Goal: Transaction & Acquisition: Purchase product/service

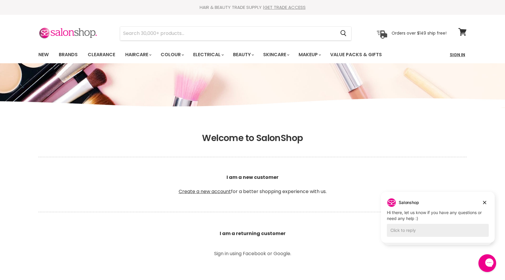
click at [460, 54] on link "Sign In" at bounding box center [457, 54] width 22 height 12
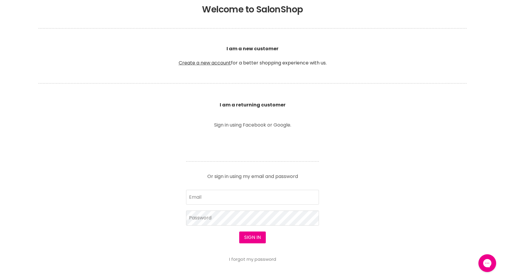
scroll to position [132, 0]
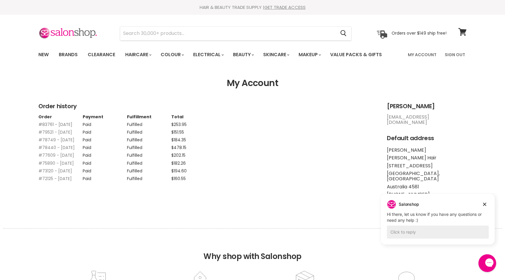
click at [60, 126] on link "#83761 - 31 Aug, 2025" at bounding box center [55, 124] width 34 height 6
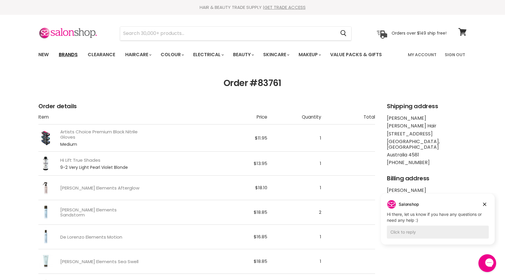
click at [73, 54] on link "Brands" at bounding box center [68, 54] width 28 height 12
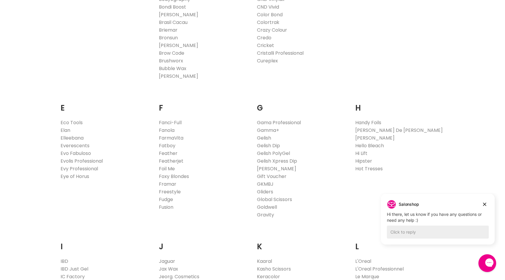
scroll to position [304, 0]
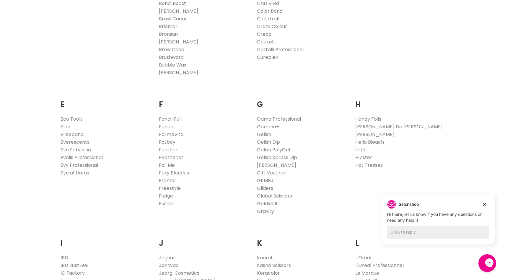
click at [362, 149] on link "Hi Lift" at bounding box center [361, 149] width 12 height 7
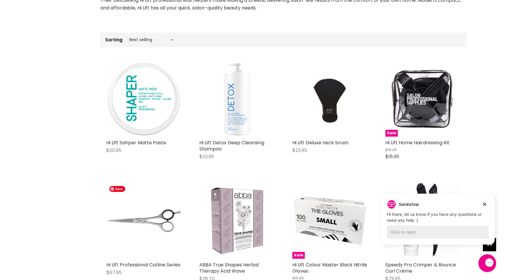
scroll to position [164, 0]
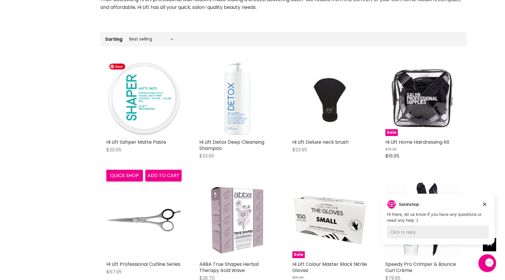
click at [142, 111] on img "Main content" at bounding box center [143, 98] width 75 height 75
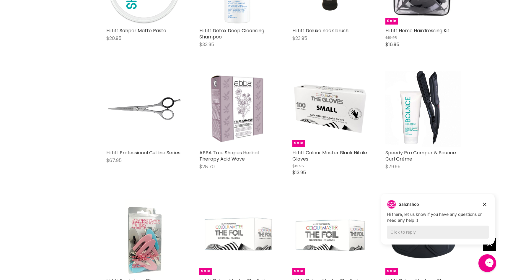
scroll to position [275, 0]
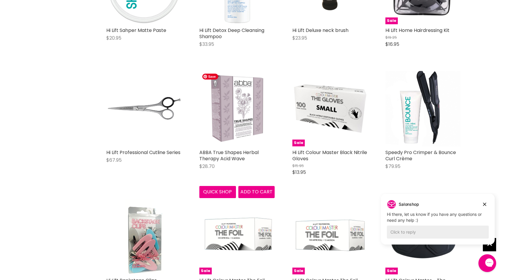
click at [246, 114] on img "Main content" at bounding box center [236, 108] width 75 height 75
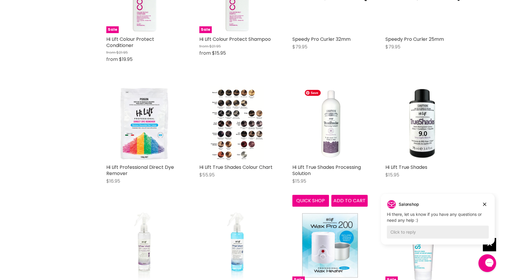
scroll to position [1279, 0]
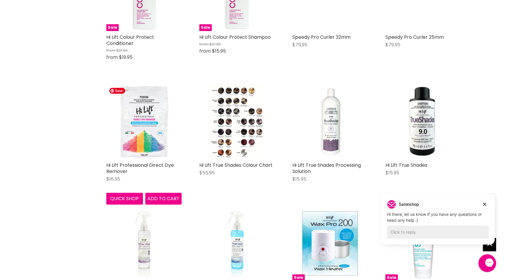
click at [133, 117] on img "Main content" at bounding box center [143, 121] width 75 height 75
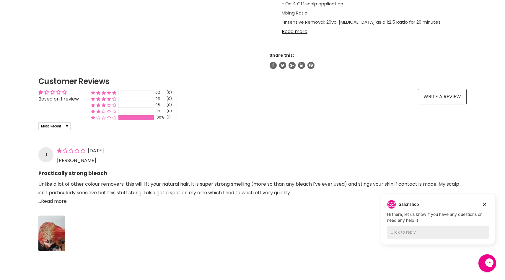
scroll to position [368, 0]
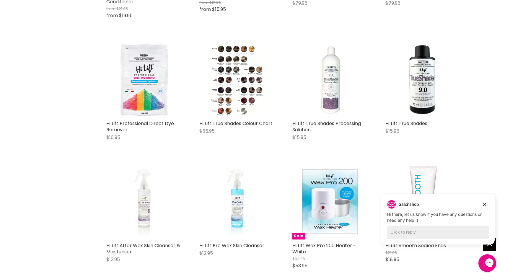
scroll to position [1320, 0]
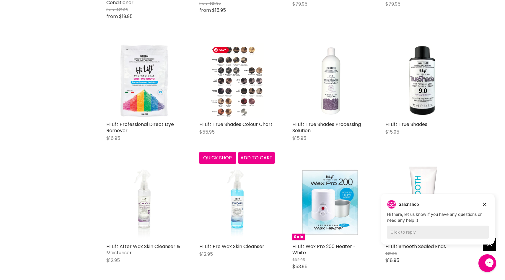
click at [241, 102] on img "Main content" at bounding box center [237, 80] width 54 height 75
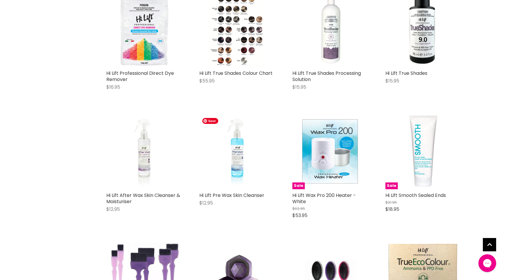
scroll to position [1406, 0]
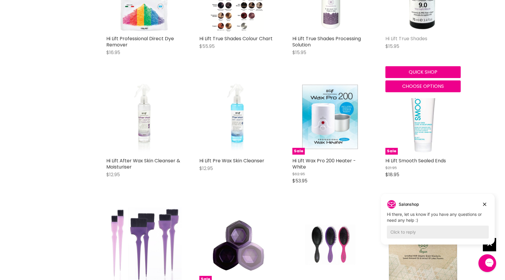
click at [404, 40] on link "Hi Lift True Shades" at bounding box center [406, 38] width 42 height 7
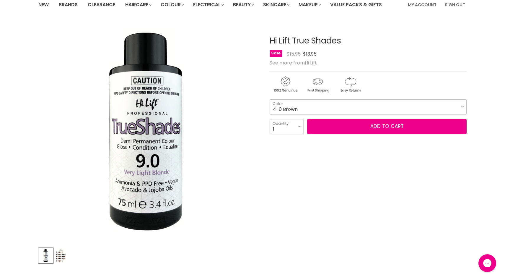
click at [314, 104] on select "4-0 Brown 5.71 Light Ash Brown 6-0 Dark Blonde 6-01 Dark Natural Ash Blonde 6-2…" at bounding box center [368, 106] width 197 height 15
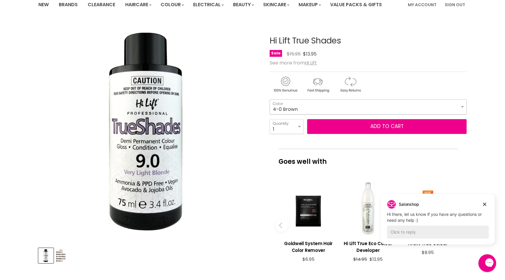
click at [462, 106] on select "4-0 Brown 5.71 Light Ash Brown 6-0 Dark Blonde 6-01 Dark Natural Ash Blonde 6-2…" at bounding box center [368, 106] width 197 height 15
click at [270, 99] on select "4-0 Brown 5.71 Light Ash Brown 6-0 Dark Blonde 6-01 Dark Natural Ash Blonde 6-2…" at bounding box center [368, 106] width 197 height 15
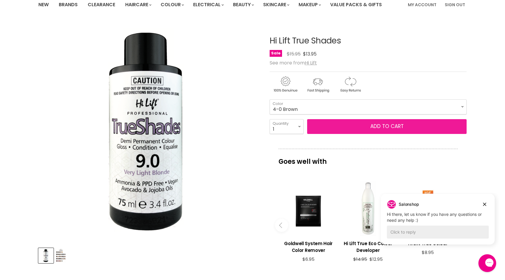
click at [446, 124] on button "Add to cart" at bounding box center [386, 126] width 159 height 15
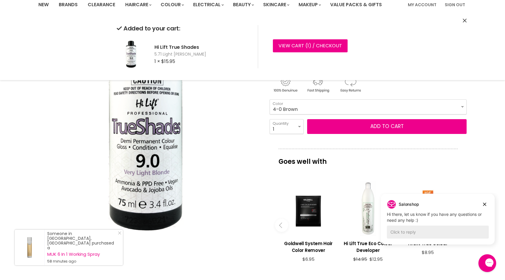
click at [461, 103] on select "4-0 Brown 5.71 Light Ash Brown 6-0 Dark Blonde 6-01 Dark Natural Ash Blonde 6-2…" at bounding box center [368, 106] width 197 height 15
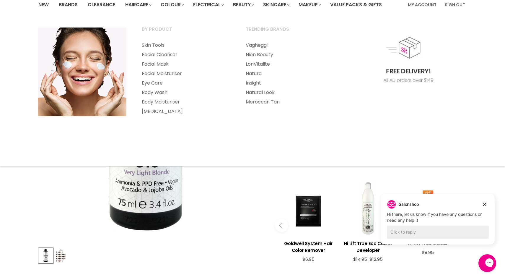
click at [471, 177] on section "Click or scroll to zoom Tap or pinch to zoom" at bounding box center [252, 225] width 443 height 407
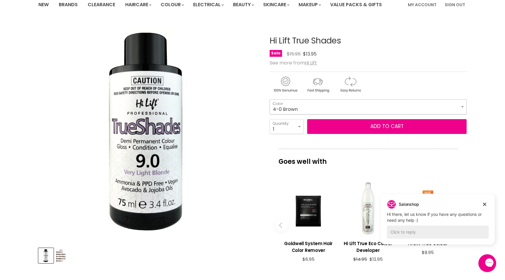
click at [463, 108] on select "4-0 Brown 5.71 Light Ash Brown 6-0 Dark Blonde 6-01 Dark Natural Ash Blonde 6-2…" at bounding box center [368, 106] width 197 height 15
click at [270, 99] on select "4-0 Brown 5.71 Light Ash Brown 6-0 Dark Blonde 6-01 Dark Natural Ash Blonde 6-2…" at bounding box center [368, 106] width 197 height 15
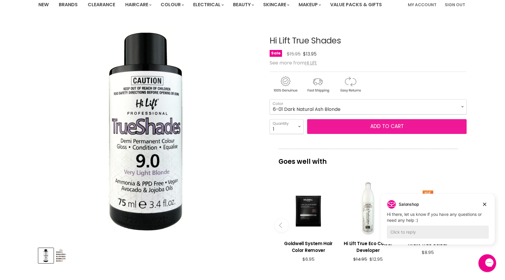
click at [403, 129] on button "Add to cart" at bounding box center [386, 126] width 159 height 15
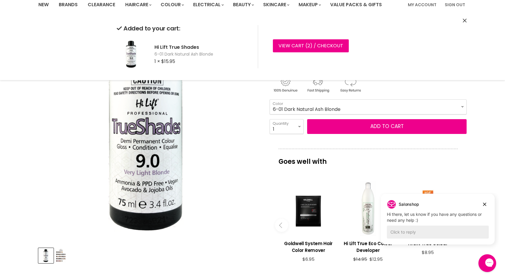
click at [462, 103] on select "4-0 Brown 5.71 Light Ash Brown 6-0 Dark Blonde 6-01 Dark Natural Ash Blonde 6-2…" at bounding box center [368, 106] width 197 height 15
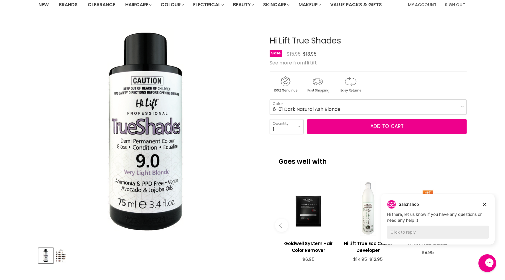
click at [471, 168] on section "Click or scroll to zoom Tap or pinch to zoom" at bounding box center [252, 225] width 443 height 407
click at [461, 107] on select "4-0 Brown 5.71 Light Ash Brown 6-0 Dark Blonde 6-01 Dark Natural Ash Blonde 6-2…" at bounding box center [368, 106] width 197 height 15
click at [270, 99] on select "4-0 Brown 5.71 Light Ash Brown 6-0 Dark Blonde 6-01 Dark Natural Ash Blonde 6-2…" at bounding box center [368, 106] width 197 height 15
select select "7-01 Natural Ash Blonde"
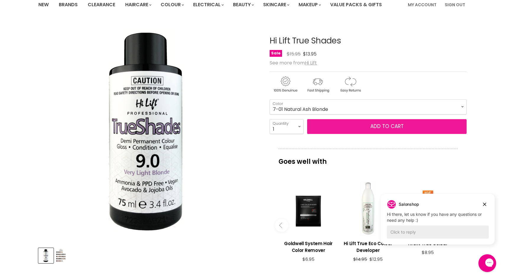
click at [399, 127] on button "Add to cart" at bounding box center [386, 126] width 159 height 15
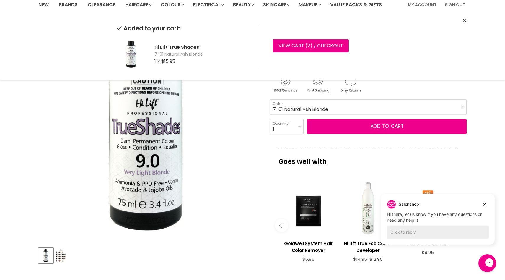
click at [463, 19] on icon "Close" at bounding box center [465, 21] width 4 height 4
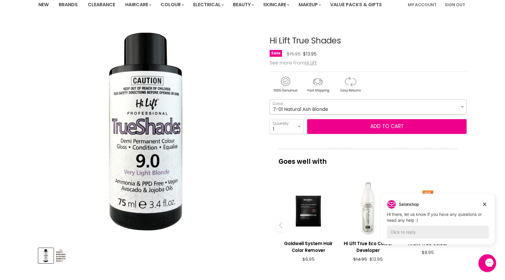
click at [457, 109] on select "4-0 Brown 5.71 Light Ash Brown 6-0 Dark Blonde 6-01 Dark Natural Ash Blonde 6-2…" at bounding box center [368, 106] width 197 height 15
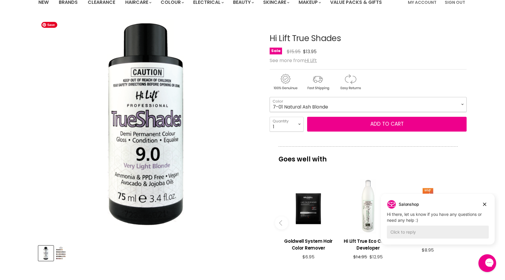
scroll to position [13, 0]
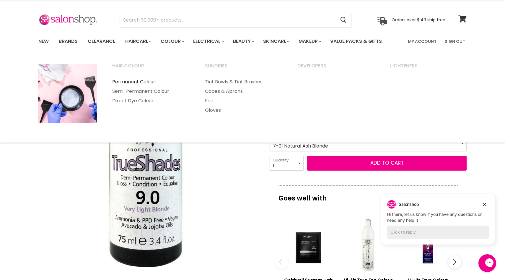
click at [141, 78] on link "Permanent Colour" at bounding box center [151, 81] width 92 height 9
click at [141, 83] on link "Permanent Colour" at bounding box center [151, 81] width 92 height 9
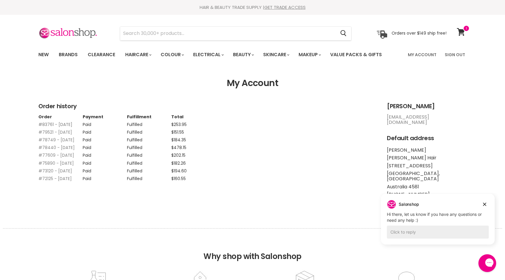
click at [46, 122] on link "#83761 - 31 Aug, 2025" at bounding box center [55, 124] width 34 height 6
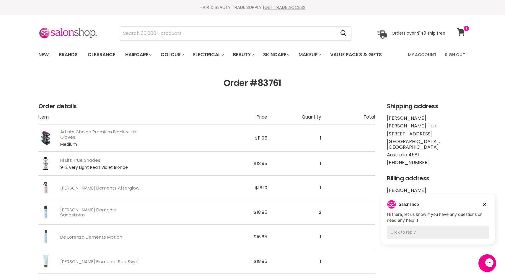
click at [463, 31] on span at bounding box center [466, 28] width 6 height 6
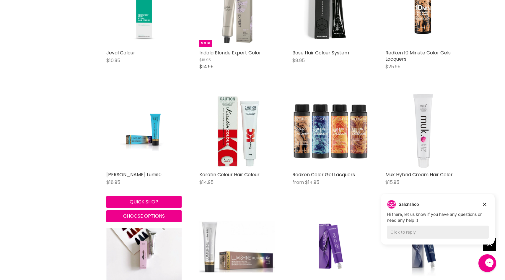
scroll to position [435, 0]
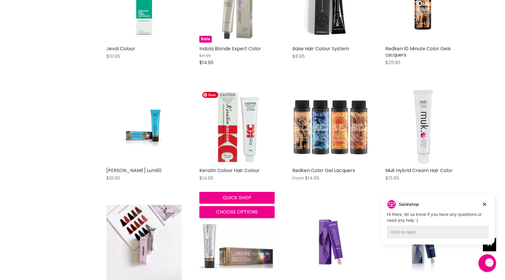
click at [239, 125] on img "Main content" at bounding box center [236, 126] width 75 height 75
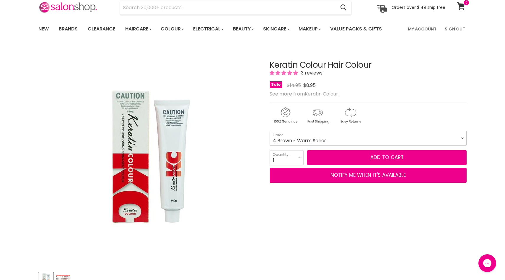
click at [385, 132] on select "1 Black - Warm Series 3 Dark Brown - Warm Series 4 Brown - Warm Series 5 Light …" at bounding box center [368, 137] width 197 height 15
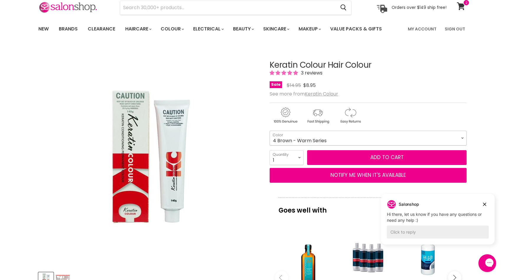
click at [420, 134] on select "1 Black - Warm Series 3 Dark Brown - Warm Series 4 Brown - Warm Series 5 Light …" at bounding box center [368, 137] width 197 height 15
click at [270, 130] on select "1 Black - Warm Series 3 Dark Brown - Warm Series 4 Brown - Warm Series 5 Light …" at bounding box center [368, 137] width 197 height 15
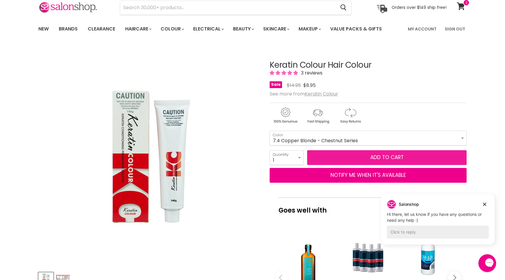
click at [383, 155] on button "Add to cart" at bounding box center [386, 157] width 159 height 15
click at [383, 156] on button "Add to cart" at bounding box center [386, 157] width 159 height 15
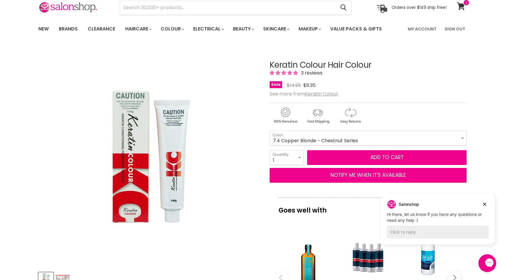
click at [225, 168] on div "Click or scroll to zoom Tap or pinch to zoom" at bounding box center [148, 156] width 221 height 221
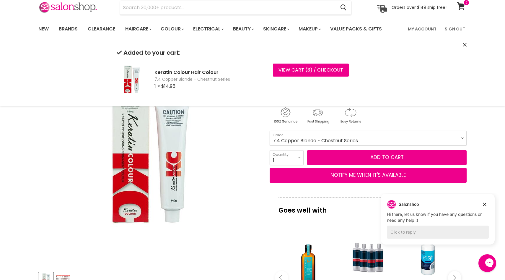
click at [460, 136] on select "1 Black - Warm Series 3 Dark Brown - Warm Series 4 Brown - Warm Series 5 Light …" at bounding box center [368, 137] width 197 height 15
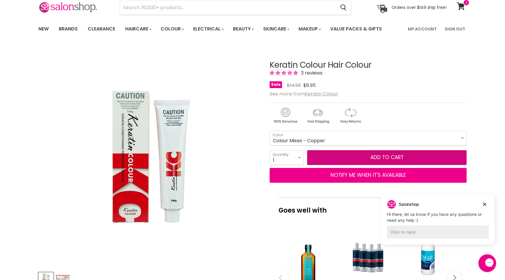
click at [270, 130] on select "1 Black - Warm Series 3 Dark Brown - Warm Series 4 Brown - Warm Series 5 Light …" at bounding box center [368, 137] width 197 height 15
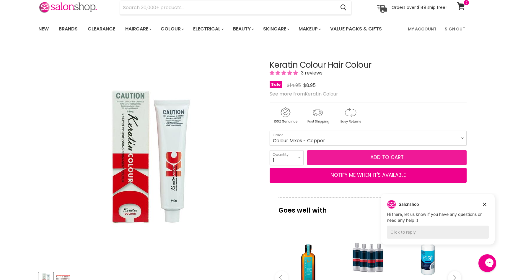
click at [381, 155] on button "Add to cart" at bounding box center [386, 157] width 159 height 15
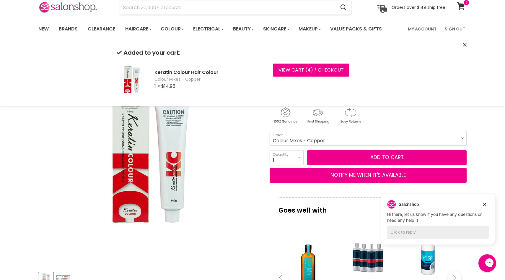
click at [441, 134] on select "1 Black - Warm Series 3 Dark Brown - Warm Series 4 Brown - Warm Series 5 Light …" at bounding box center [368, 137] width 197 height 15
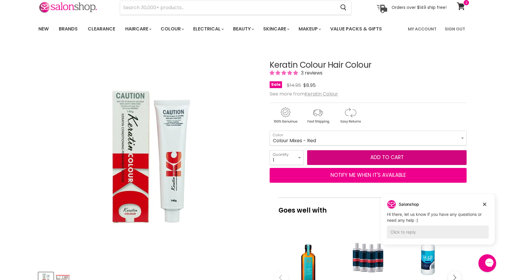
click at [270, 130] on select "1 Black - Warm Series 3 Dark Brown - Warm Series 4 Brown - Warm Series 5 Light …" at bounding box center [368, 137] width 197 height 15
select select "Colour Mixes - Red"
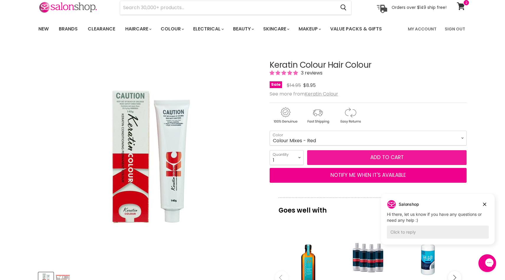
click at [378, 154] on button "Add to cart" at bounding box center [386, 157] width 159 height 15
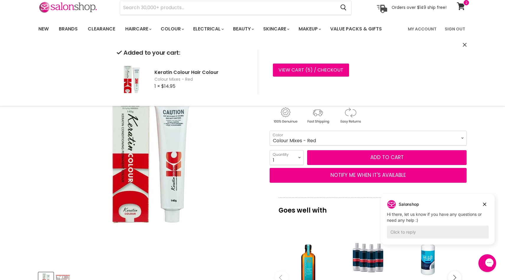
click at [242, 211] on div "Click or scroll to zoom Tap or pinch to zoom" at bounding box center [148, 156] width 221 height 221
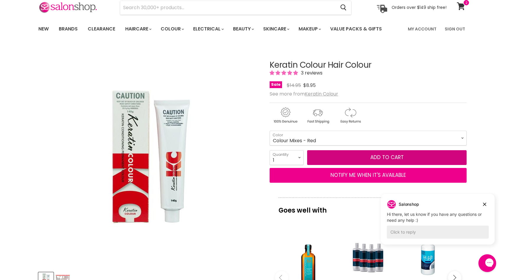
scroll to position [3, 0]
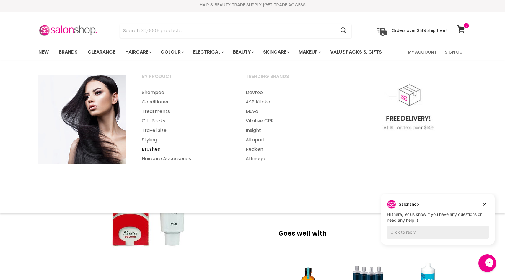
click at [158, 146] on link "Brushes" at bounding box center [185, 148] width 103 height 9
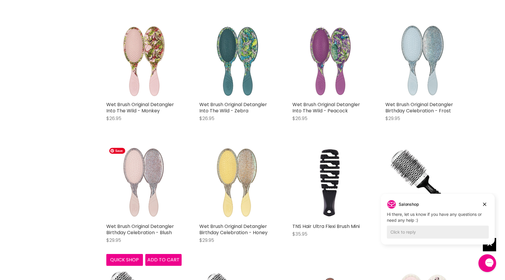
scroll to position [400, 0]
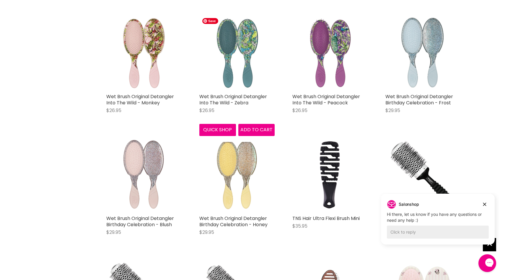
click at [232, 57] on img "Main content" at bounding box center [236, 52] width 75 height 75
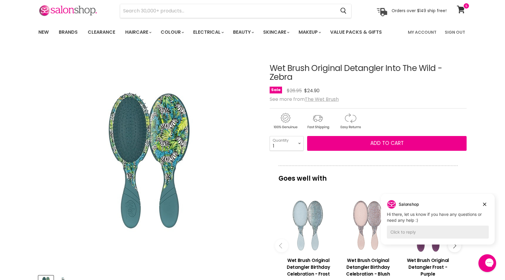
scroll to position [8, 0]
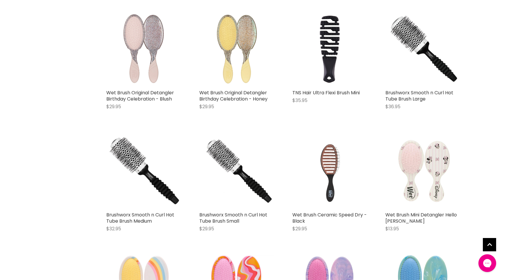
scroll to position [568, 0]
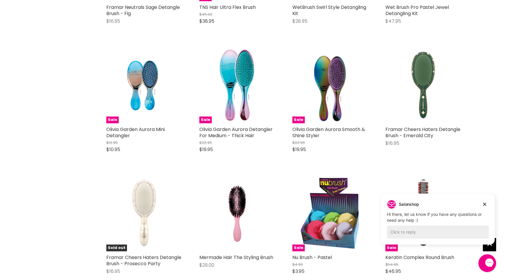
scroll to position [4056, 0]
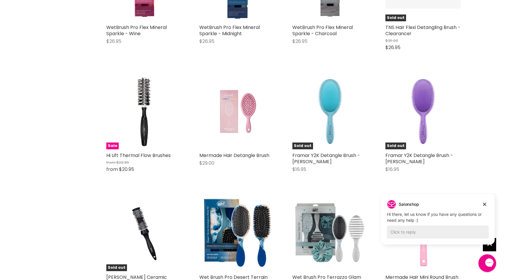
scroll to position [5138, 0]
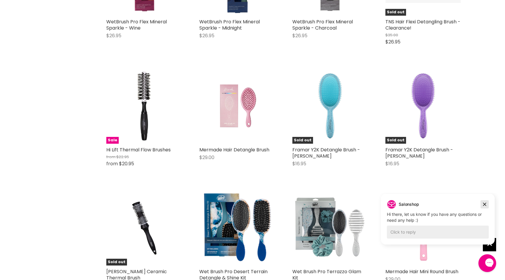
click at [483, 204] on icon "Dismiss campaign" at bounding box center [484, 203] width 6 height 7
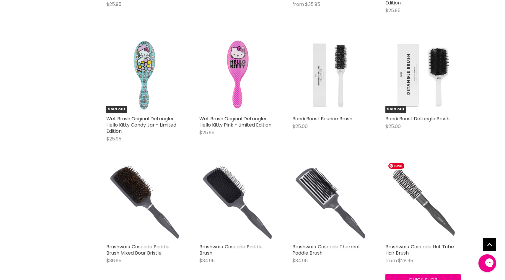
scroll to position [6043, 0]
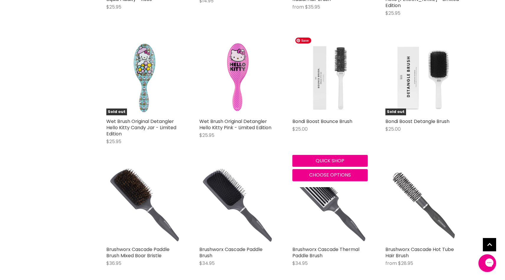
click at [326, 66] on img "Main content" at bounding box center [329, 77] width 75 height 75
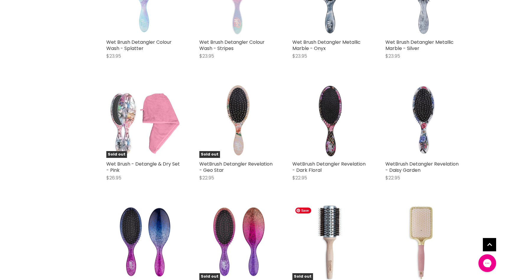
scroll to position [1100, 0]
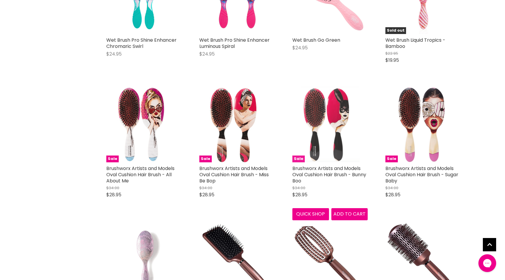
scroll to position [1964, 0]
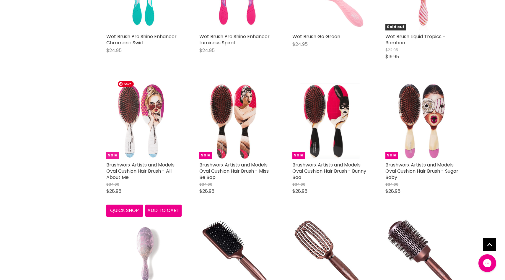
click at [140, 114] on img "Main content" at bounding box center [144, 120] width 58 height 75
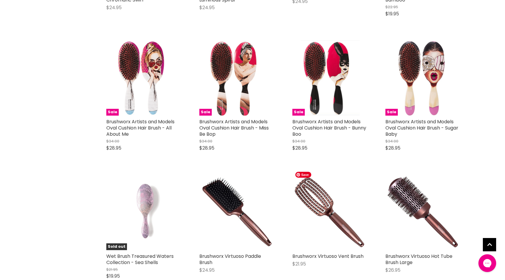
scroll to position [496, 0]
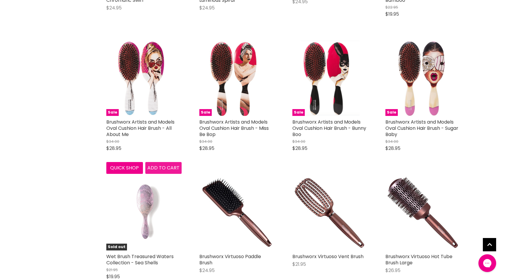
click at [166, 164] on span "Add to cart" at bounding box center [163, 167] width 32 height 7
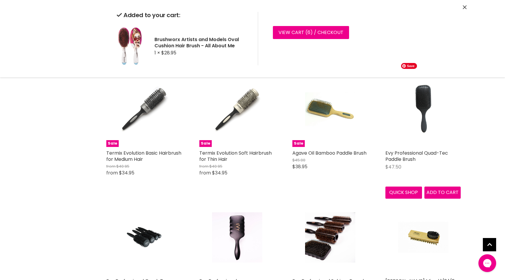
scroll to position [1367, 0]
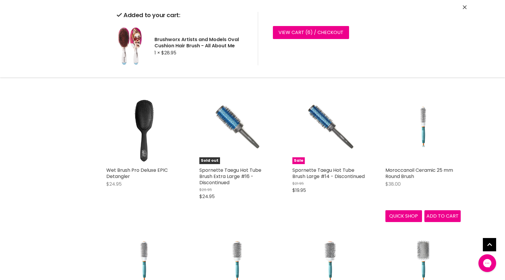
scroll to position [1844, 0]
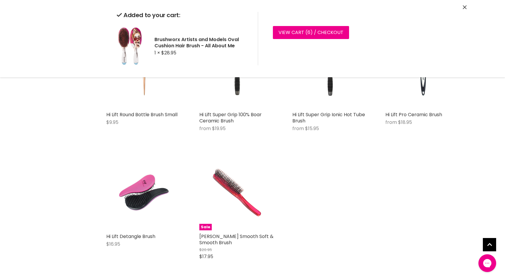
scroll to position [3046, 0]
